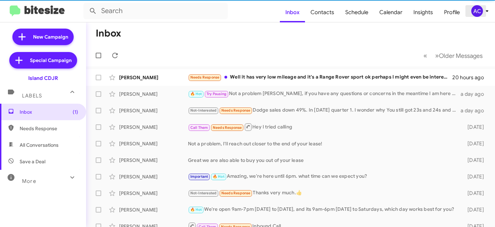
click at [478, 7] on div "AC" at bounding box center [477, 11] width 12 height 12
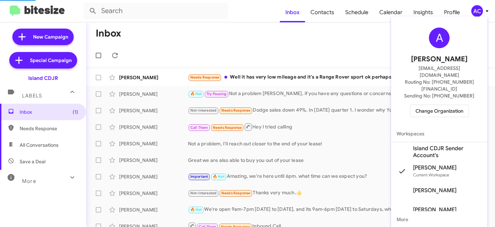
click at [433, 105] on div "A Abhishek Chawla abhishek@bitesize.co Routing No: +1 (718) 301-8437 Sending No…" at bounding box center [439, 72] width 96 height 106
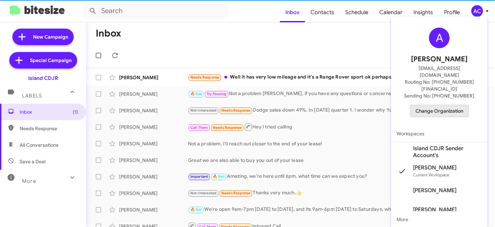
click at [433, 105] on span "Change Organization" at bounding box center [439, 111] width 48 height 12
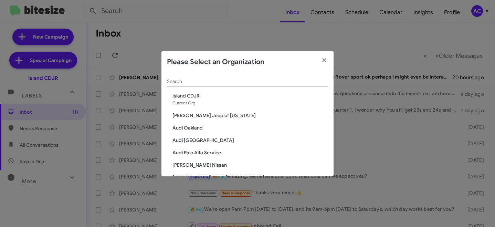
click at [198, 82] on input "Search" at bounding box center [247, 82] width 161 height 6
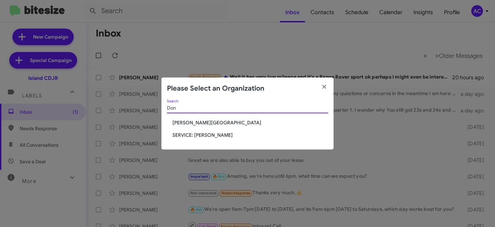
type input "Don"
click at [196, 123] on span "[PERSON_NAME][GEOGRAPHIC_DATA]" at bounding box center [250, 122] width 156 height 7
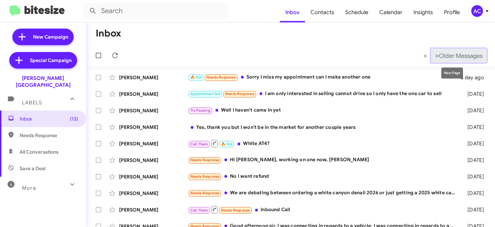
click at [459, 52] on span "Older Messages" at bounding box center [461, 56] width 44 height 8
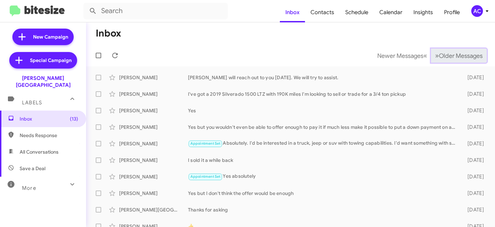
click at [459, 52] on span "Older Messages" at bounding box center [461, 56] width 44 height 8
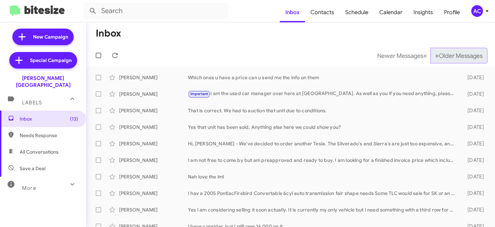
click at [459, 52] on span "Older Messages" at bounding box center [461, 56] width 44 height 8
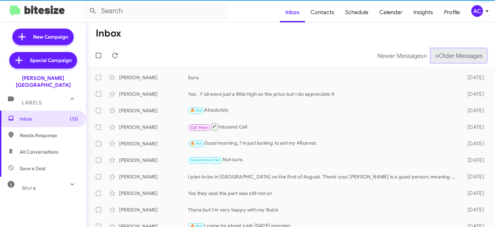
click at [459, 52] on span "Older Messages" at bounding box center [461, 56] width 44 height 8
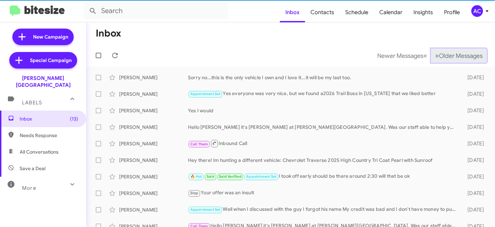
click at [459, 52] on span "Older Messages" at bounding box center [461, 56] width 44 height 8
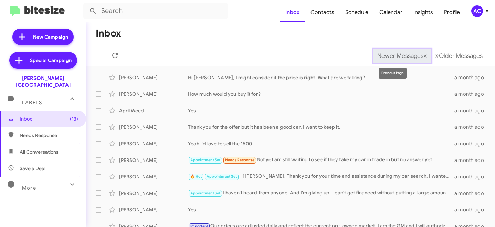
click at [401, 60] on button "Newer Messages « Previous" at bounding box center [402, 56] width 58 height 14
